Goal: Use online tool/utility: Utilize a website feature to perform a specific function

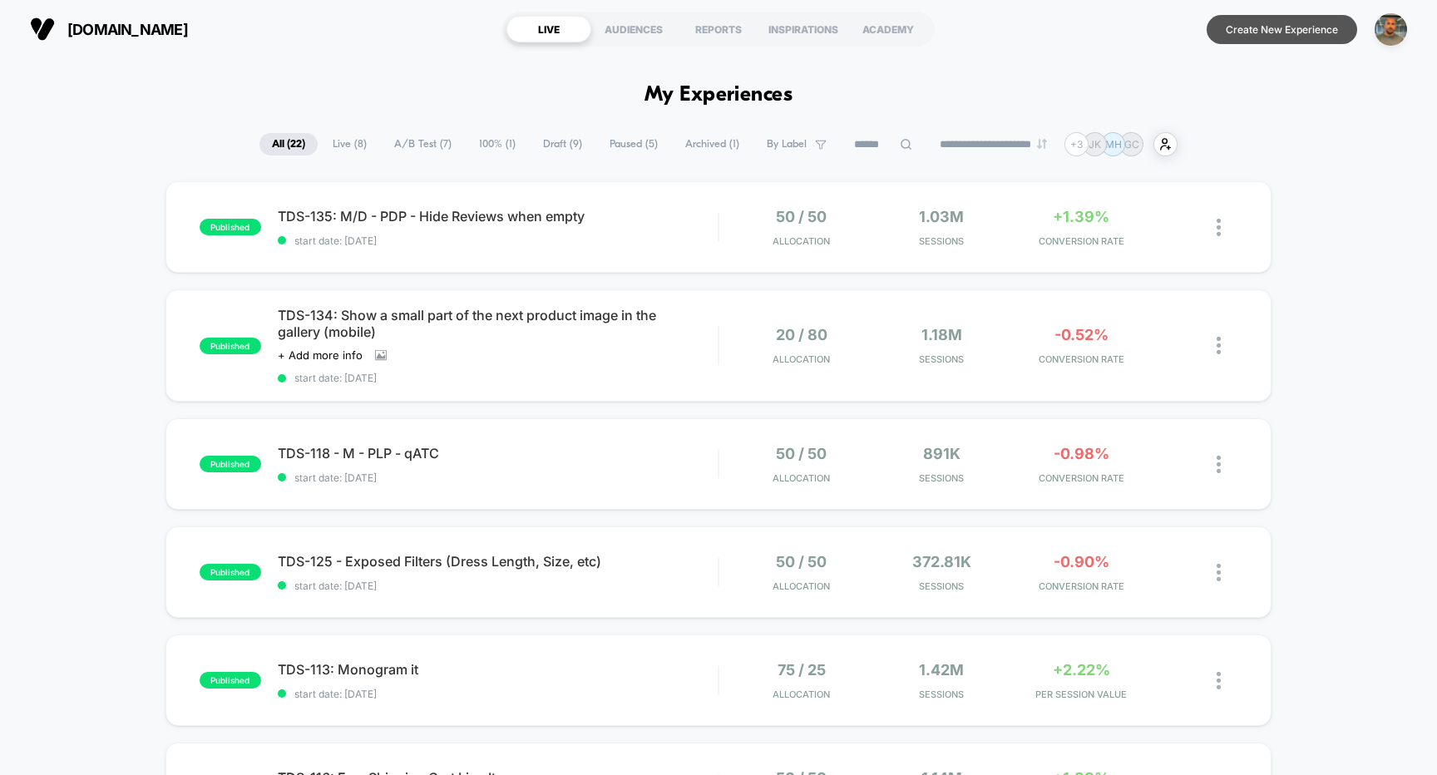
click at [1258, 37] on button "Create New Experience" at bounding box center [1282, 29] width 151 height 29
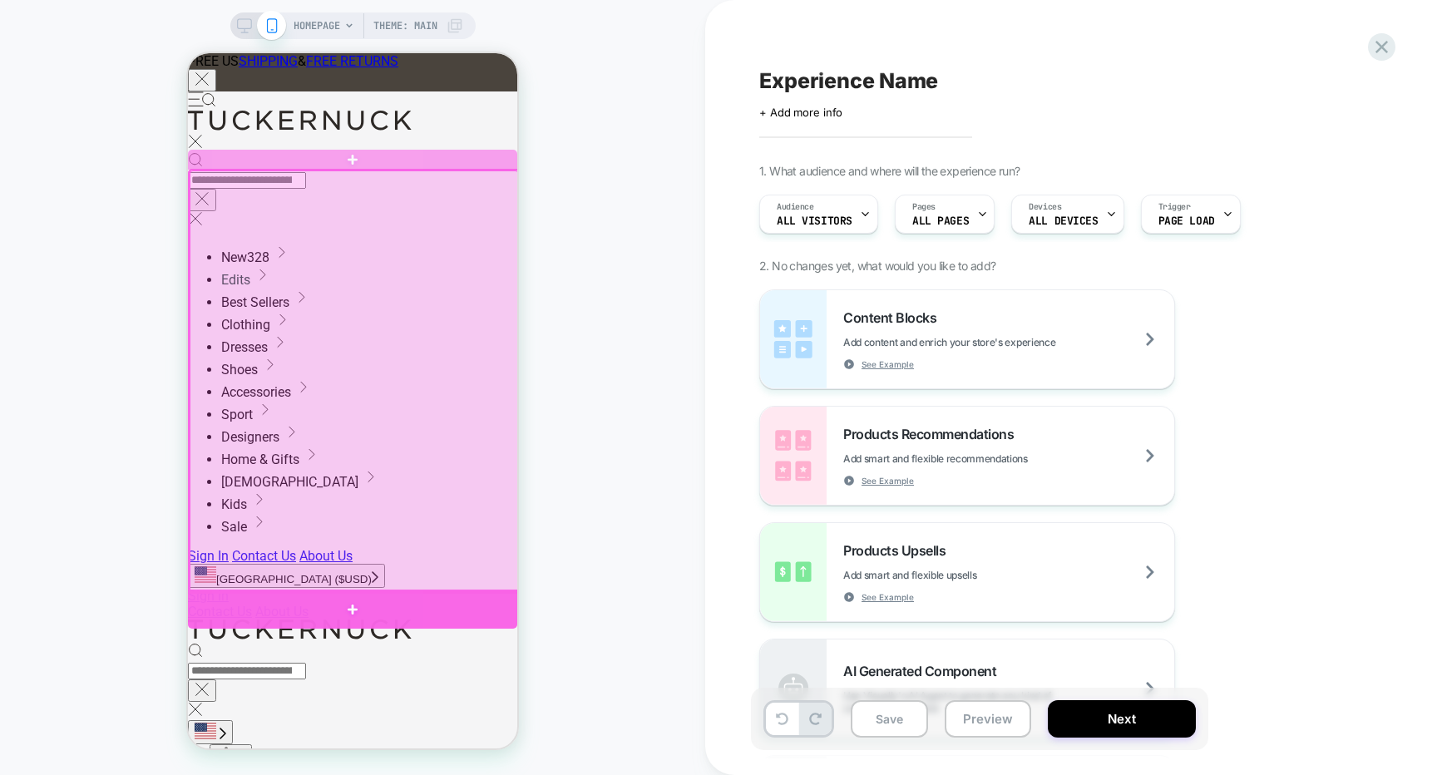
click at [393, 597] on div at bounding box center [352, 609] width 329 height 38
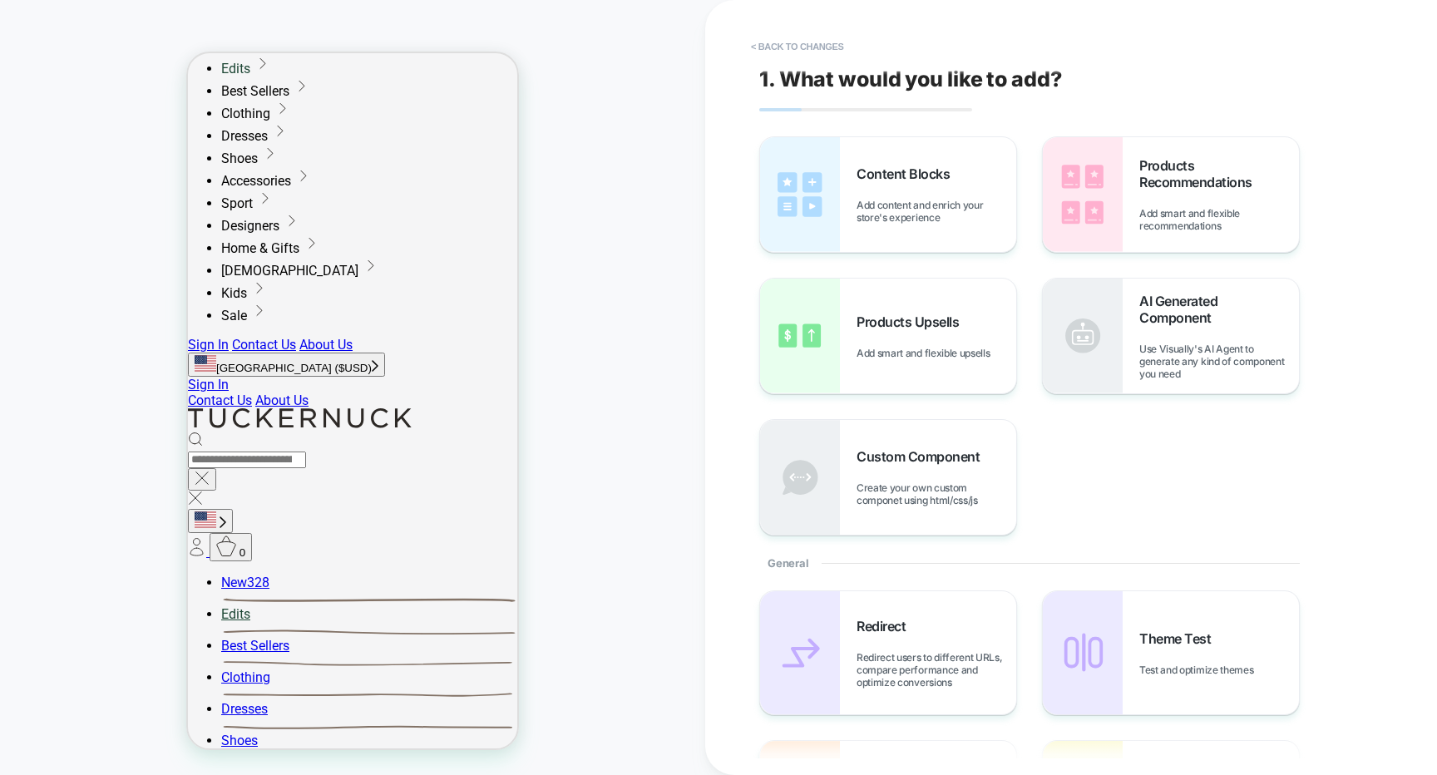
scroll to position [220, 0]
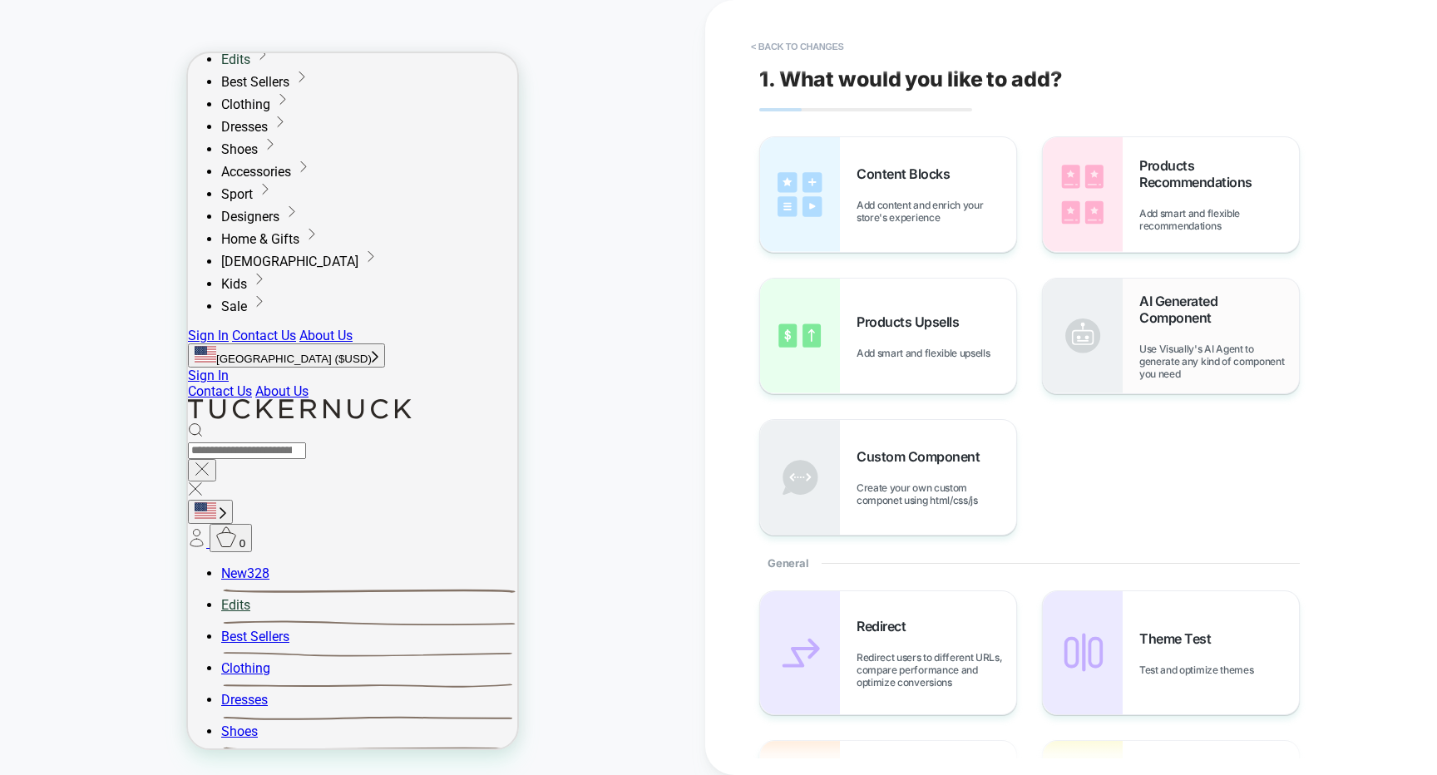
click at [1104, 371] on img at bounding box center [1083, 336] width 80 height 115
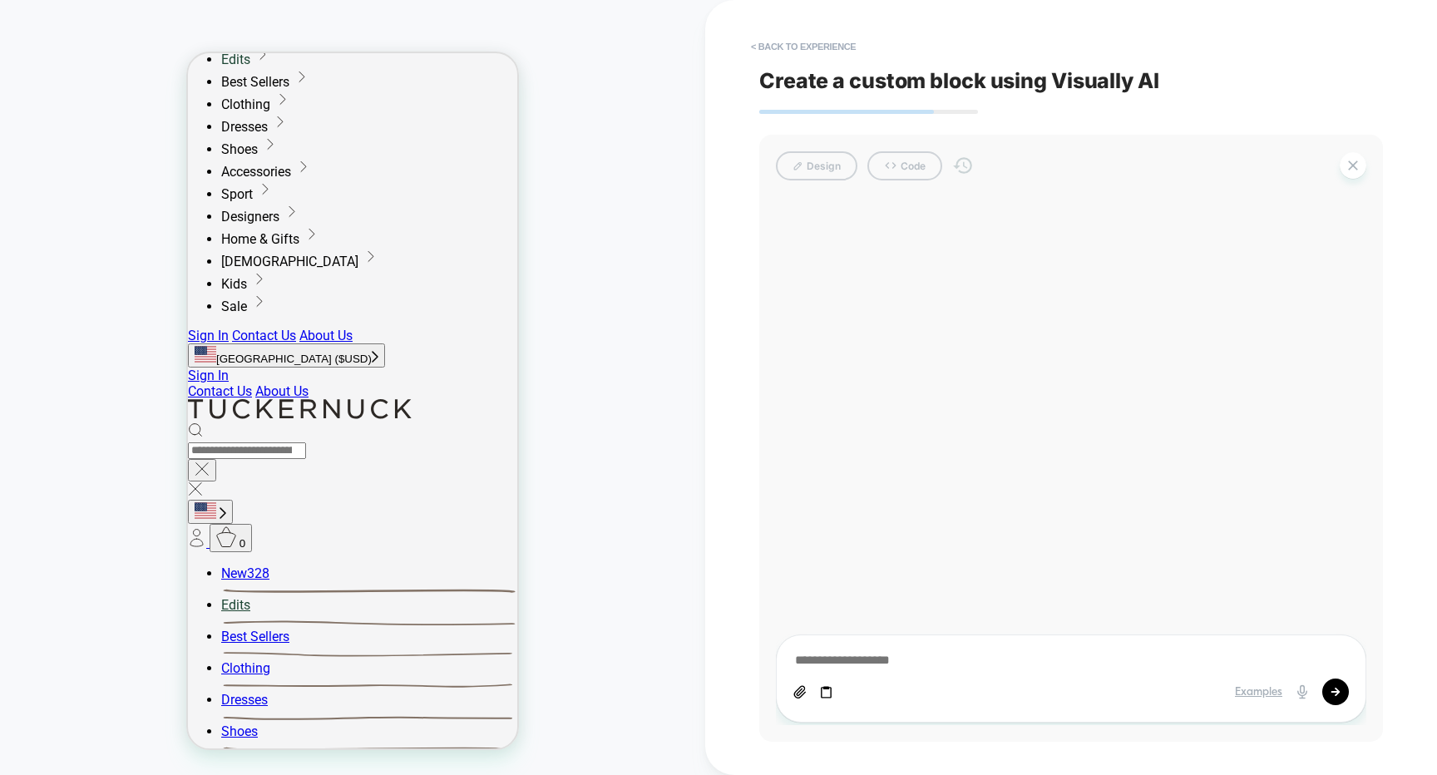
click at [874, 315] on div at bounding box center [1071, 461] width 590 height 528
